Goal: Navigation & Orientation: Find specific page/section

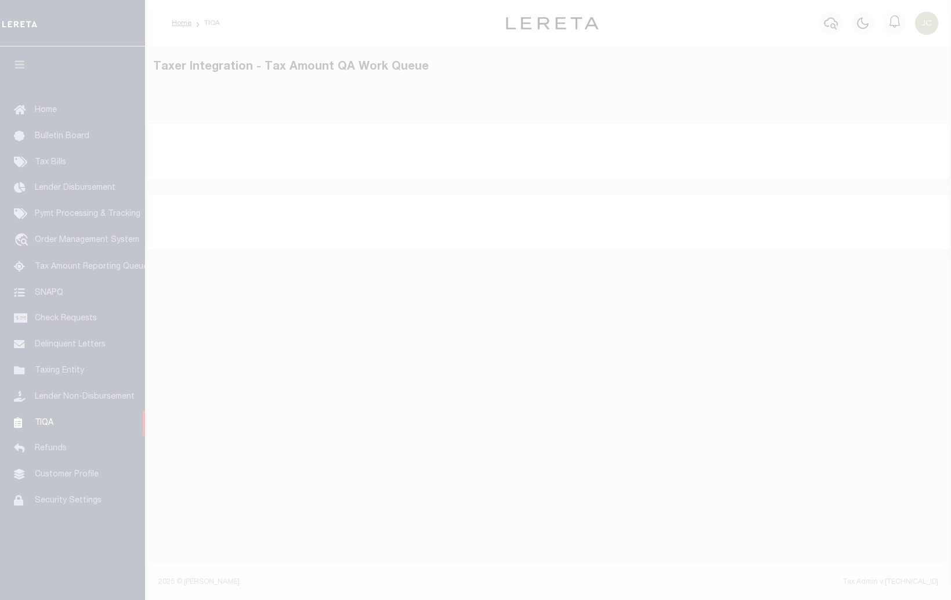
select select "200"
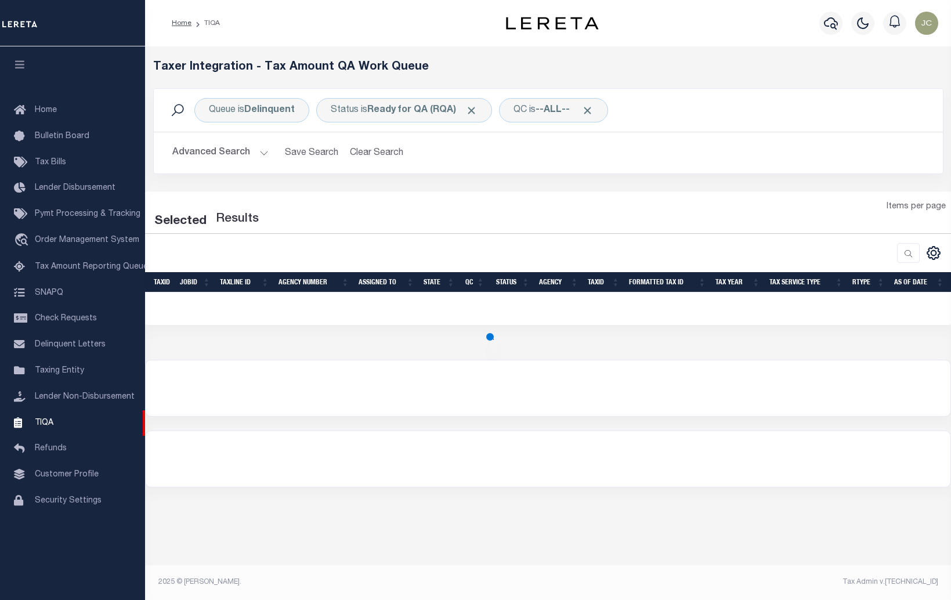
select select "200"
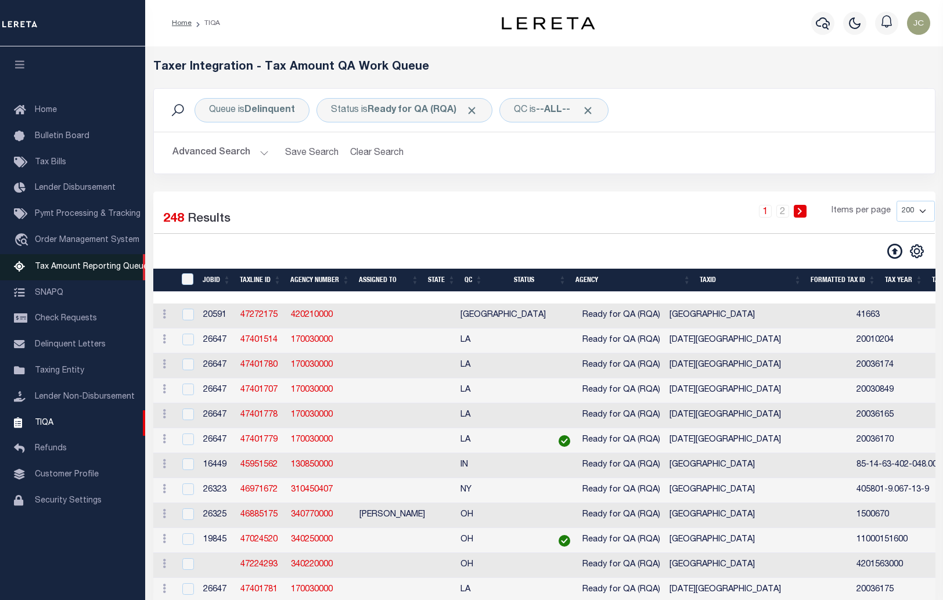
click at [64, 271] on span "Tax Amount Reporting Queue" at bounding box center [91, 267] width 113 height 8
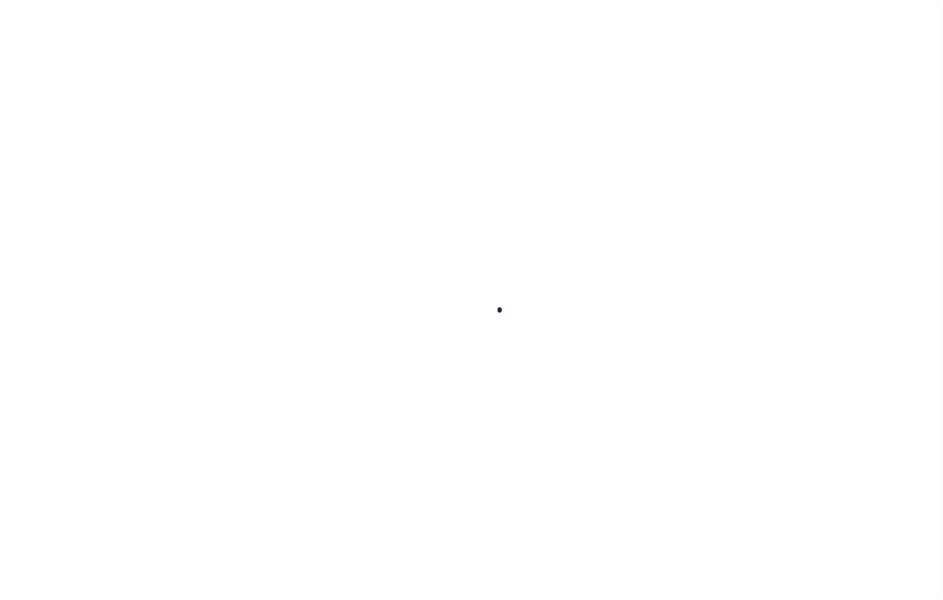
select select "100"
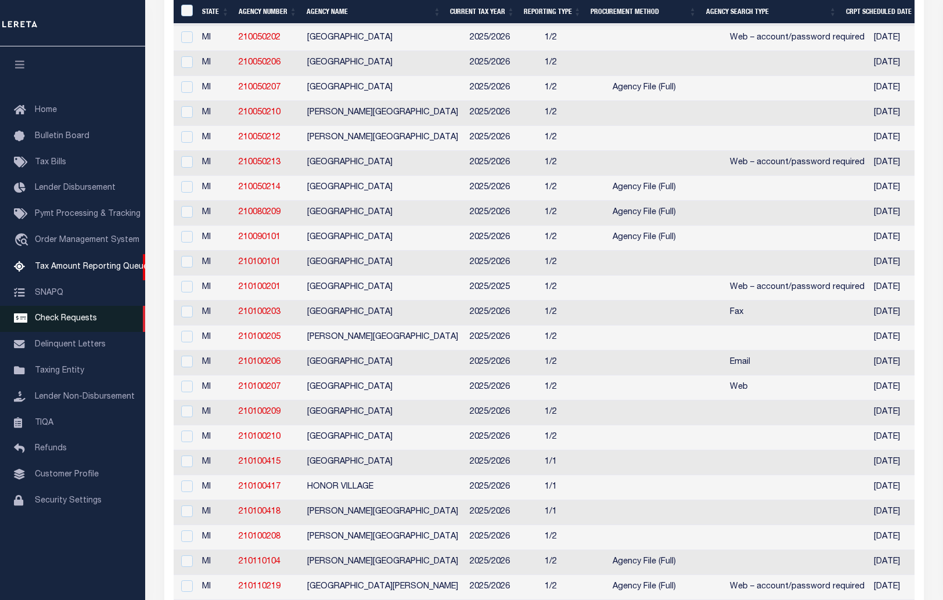
scroll to position [1915, 0]
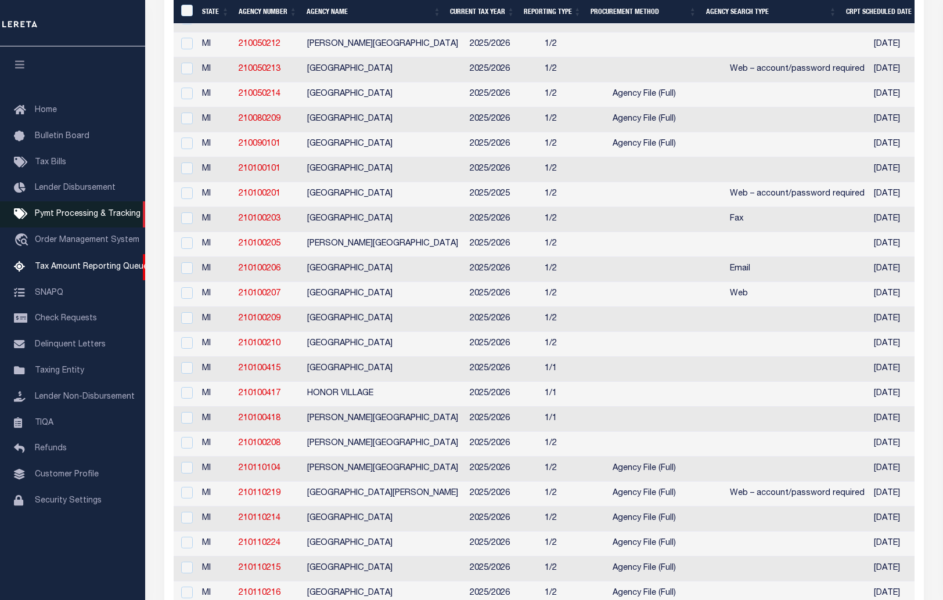
click at [89, 216] on span "Pymt Processing & Tracking" at bounding box center [88, 214] width 106 height 8
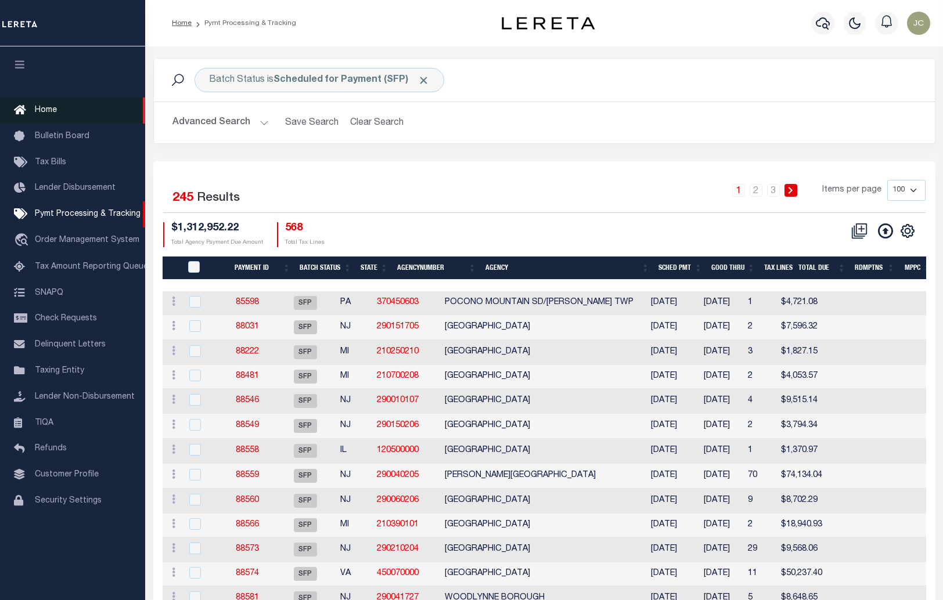
click at [59, 109] on link "Home" at bounding box center [72, 111] width 145 height 26
